Goal: Task Accomplishment & Management: Manage account settings

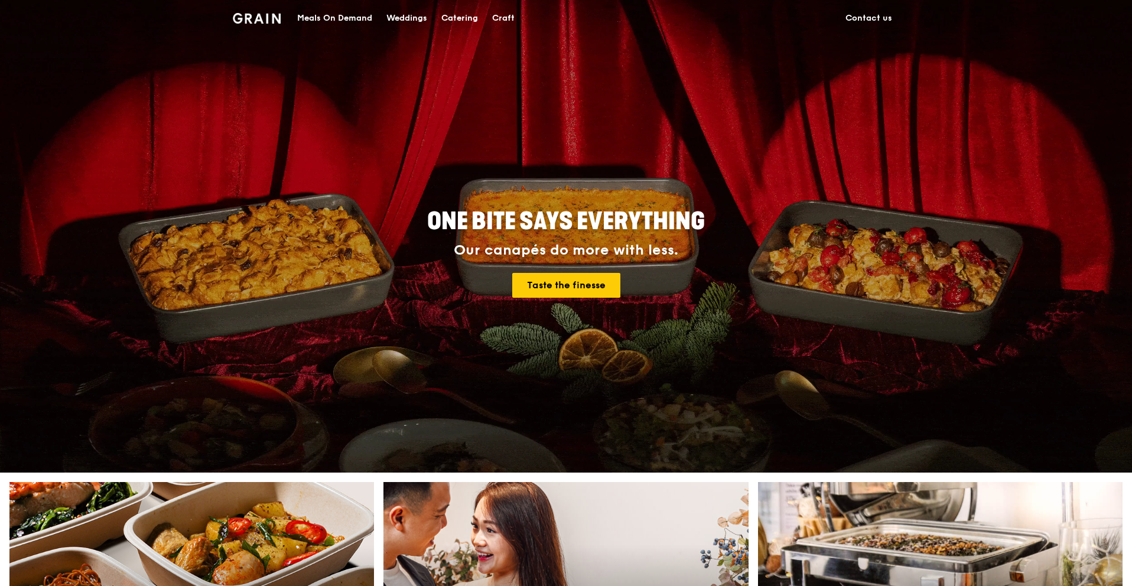
click at [251, 26] on h1 "Grain logo" at bounding box center [257, 16] width 48 height 35
click at [255, 24] on h1 "Grain logo" at bounding box center [257, 16] width 48 height 35
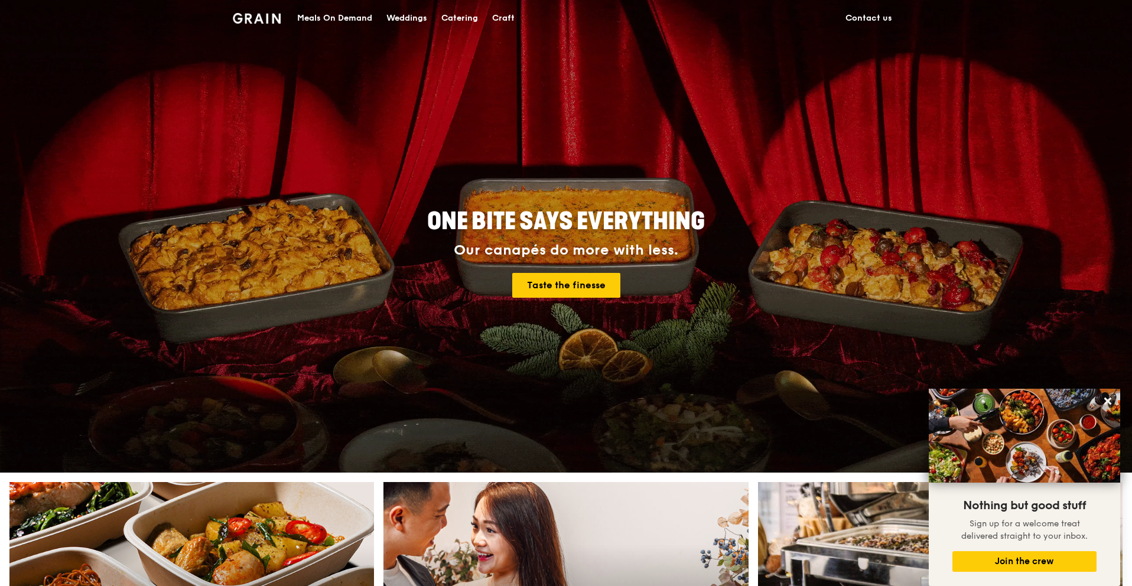
click at [449, 17] on div "Catering" at bounding box center [459, 18] width 37 height 35
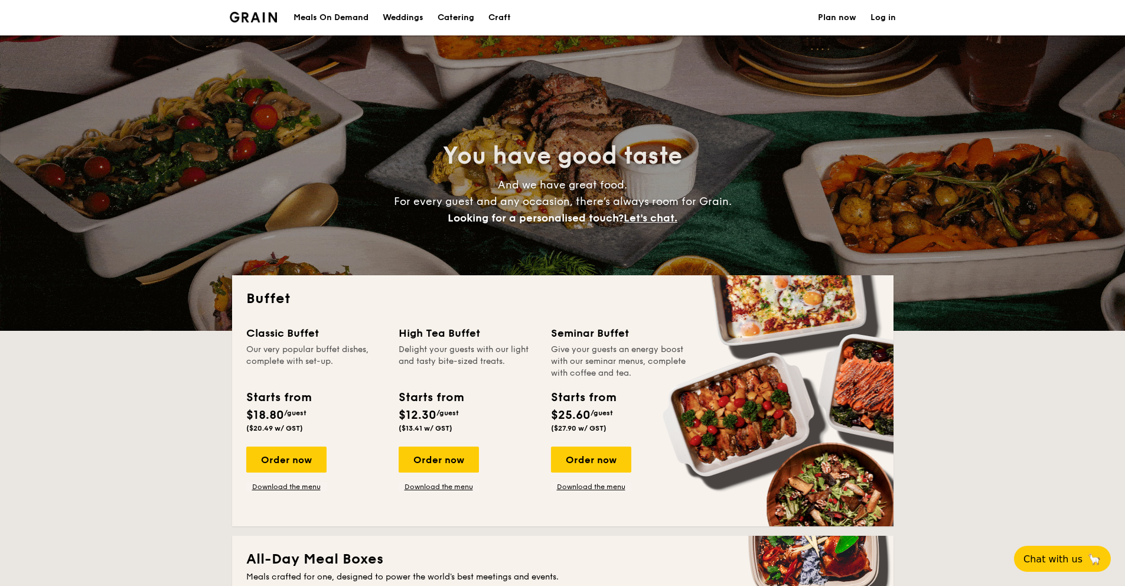
select select
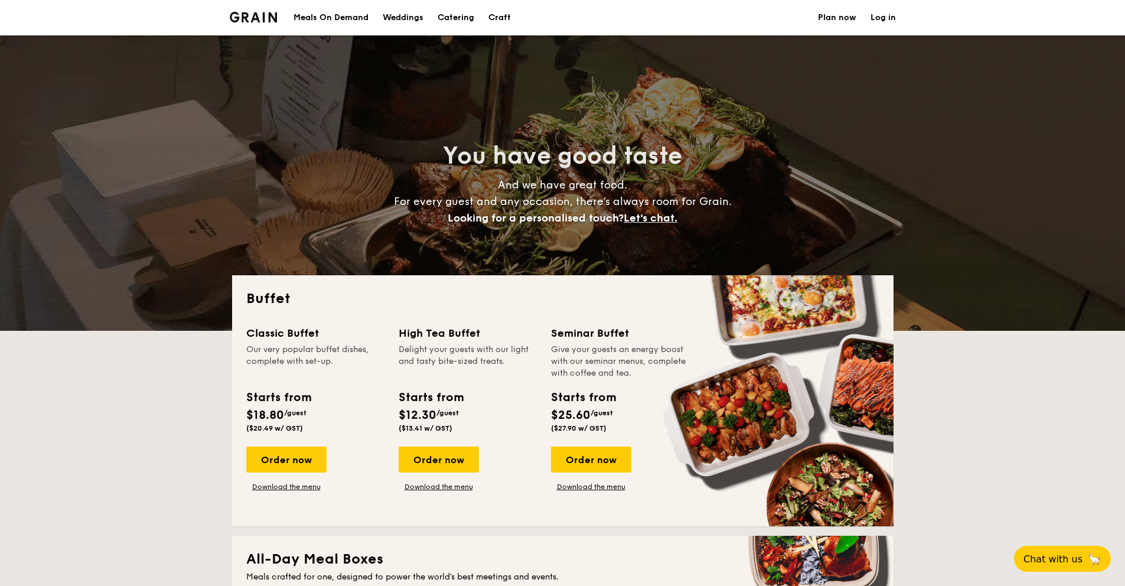
click at [883, 12] on link "Log in" at bounding box center [883, 17] width 25 height 35
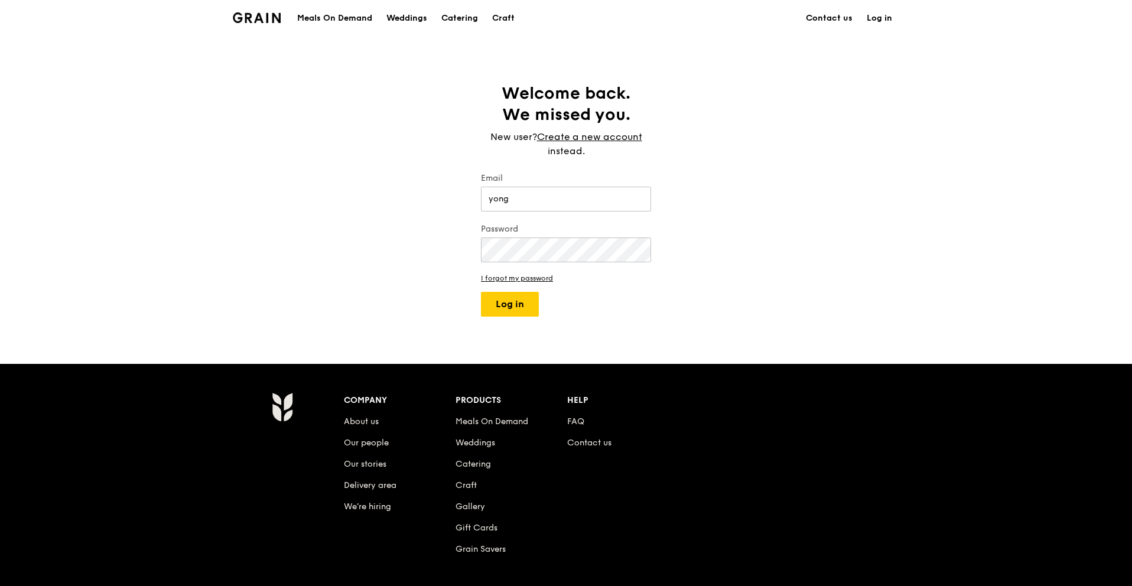
type input "yongtracy92@gmail.com"
click at [481, 292] on button "Log in" at bounding box center [510, 304] width 58 height 25
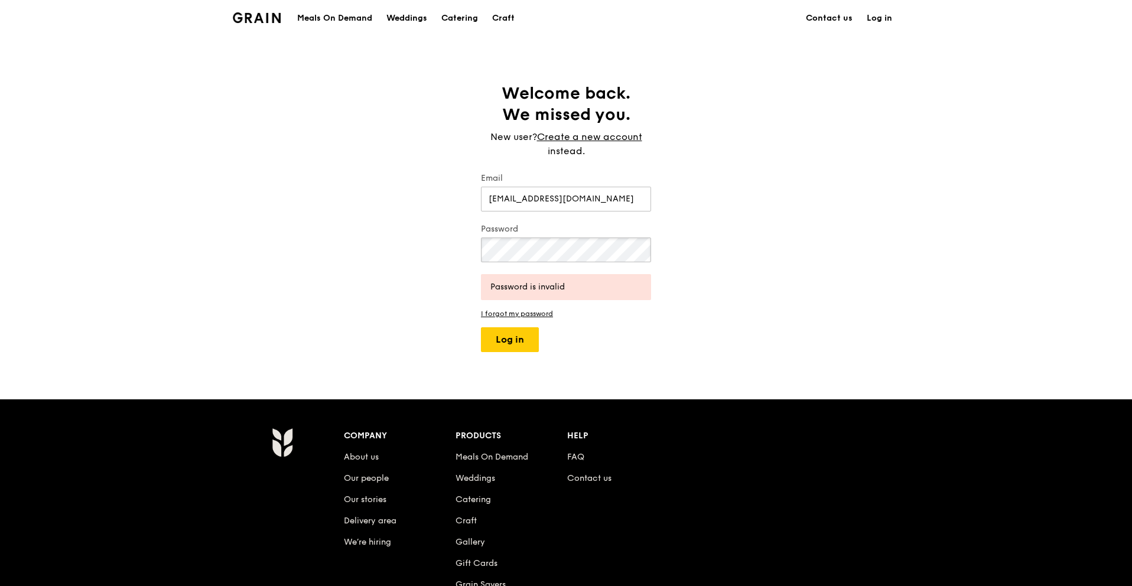
click at [481, 327] on button "Log in" at bounding box center [510, 339] width 58 height 25
click at [543, 310] on link "I forgot my password" at bounding box center [566, 314] width 170 height 8
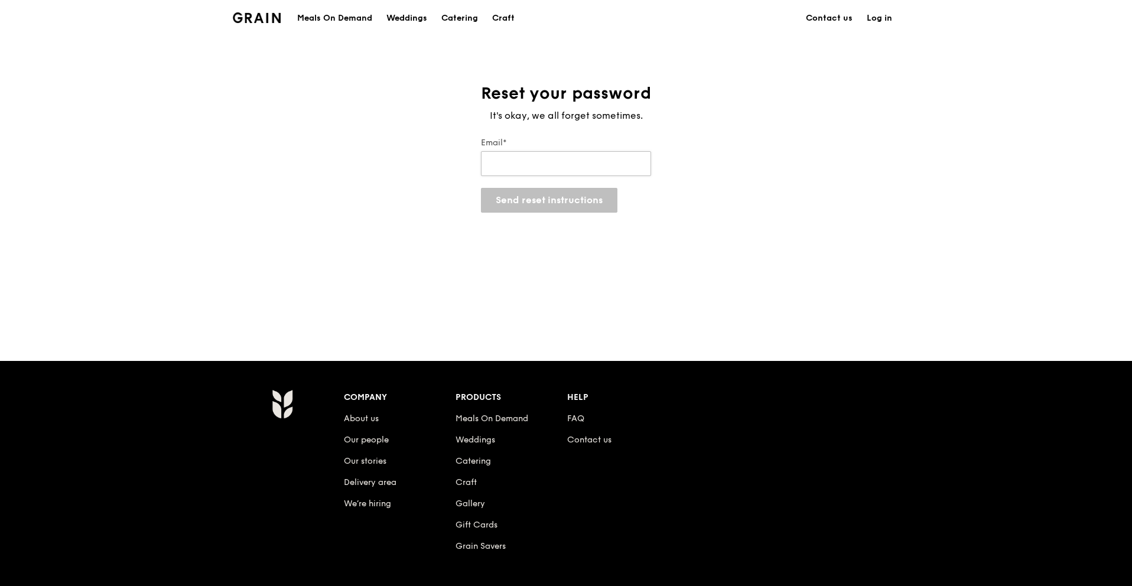
click at [568, 163] on input "Email*" at bounding box center [566, 163] width 170 height 25
type input "yongtracy92@gmail.com"
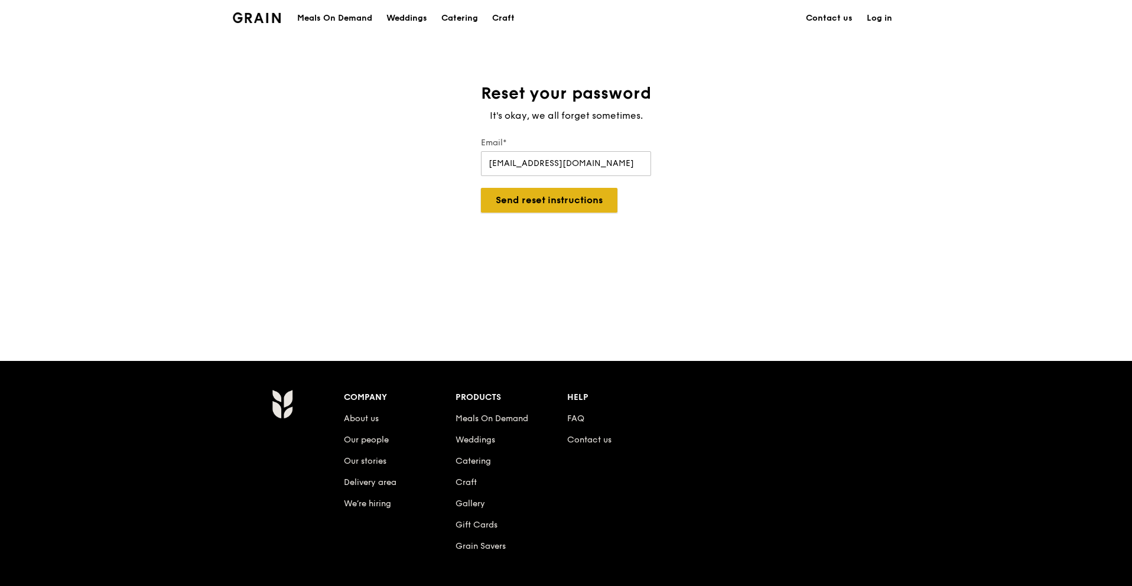
click at [566, 202] on button "Send reset instructions" at bounding box center [549, 200] width 136 height 25
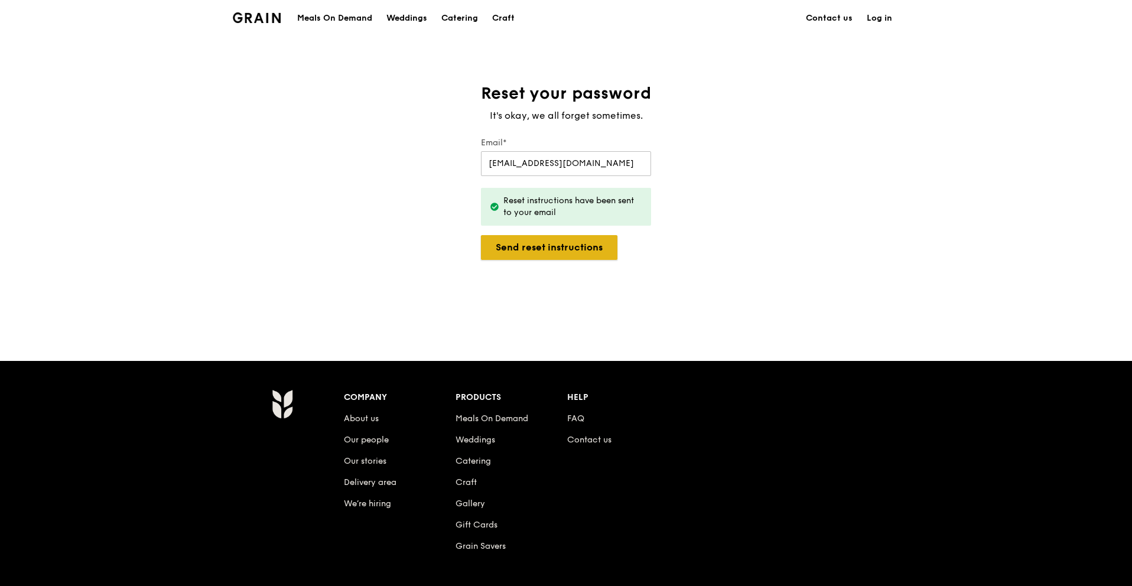
click at [586, 240] on button "Send reset instructions" at bounding box center [549, 247] width 136 height 25
